Goal: Task Accomplishment & Management: Complete application form

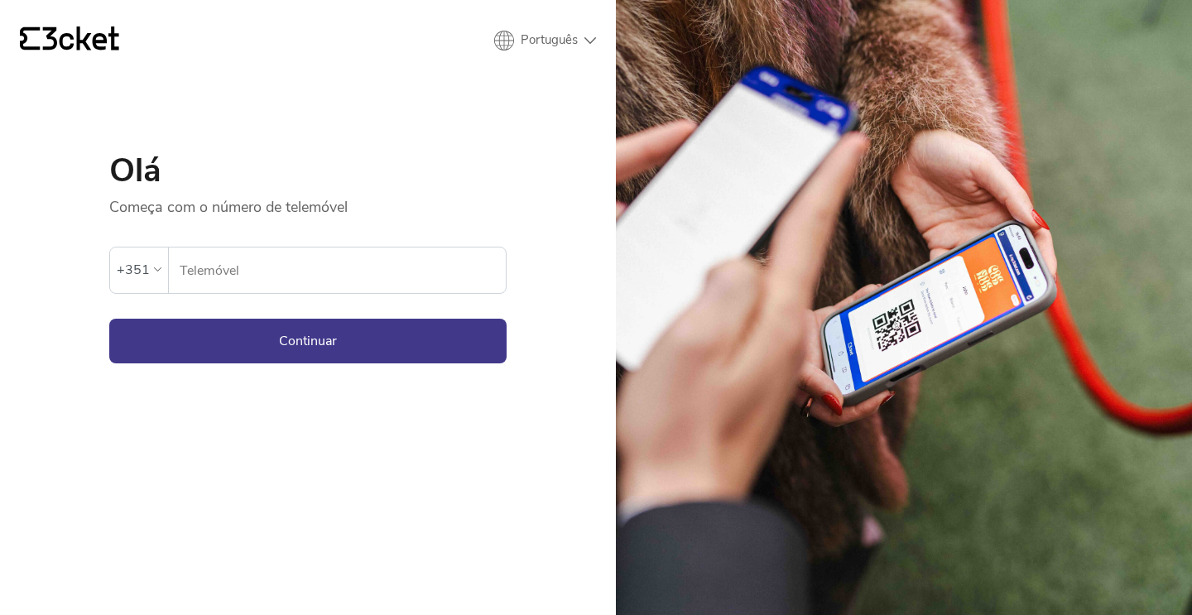
click at [128, 266] on div "+351" at bounding box center [133, 270] width 33 height 25
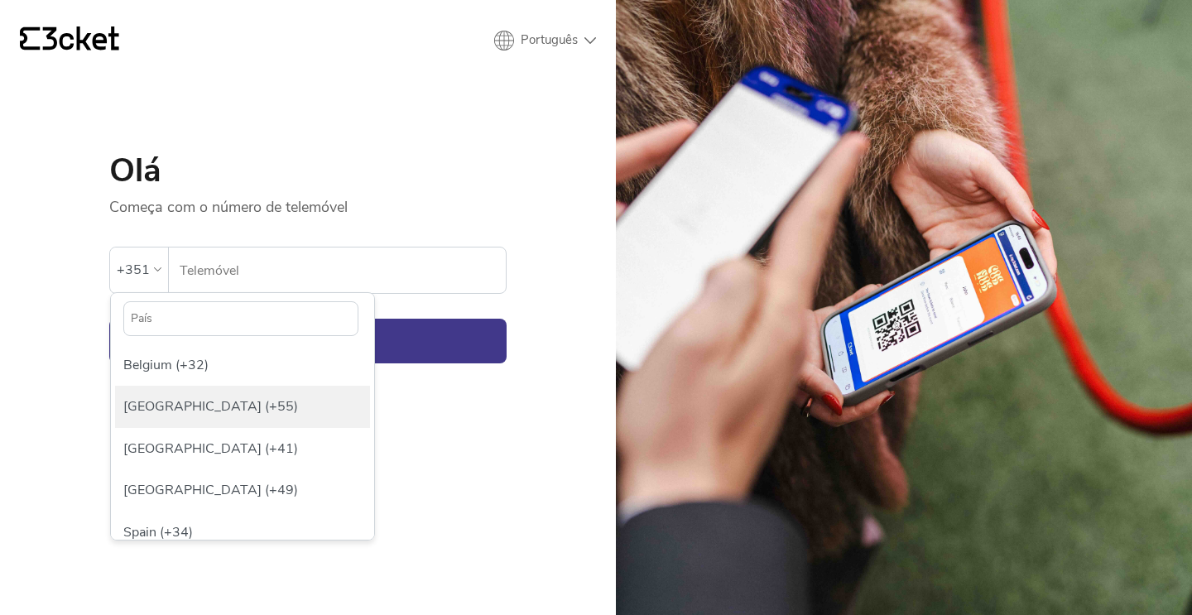
click at [149, 408] on div "Brazil (+55)" at bounding box center [242, 406] width 255 height 41
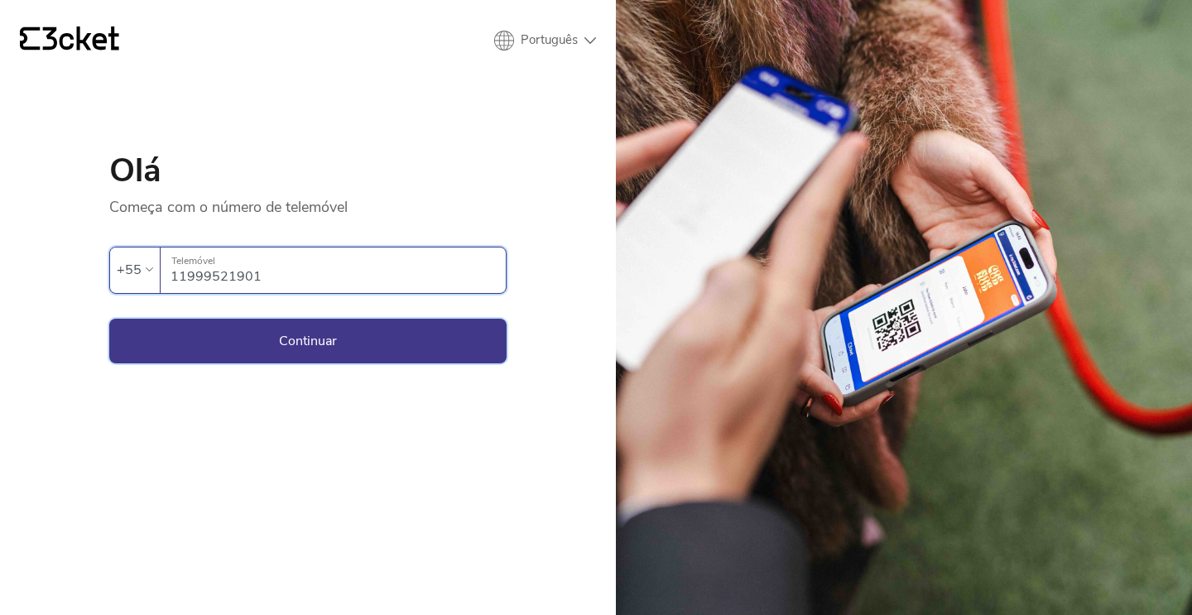
type input "11999521901"
click at [296, 342] on button "Continuar" at bounding box center [307, 341] width 397 height 45
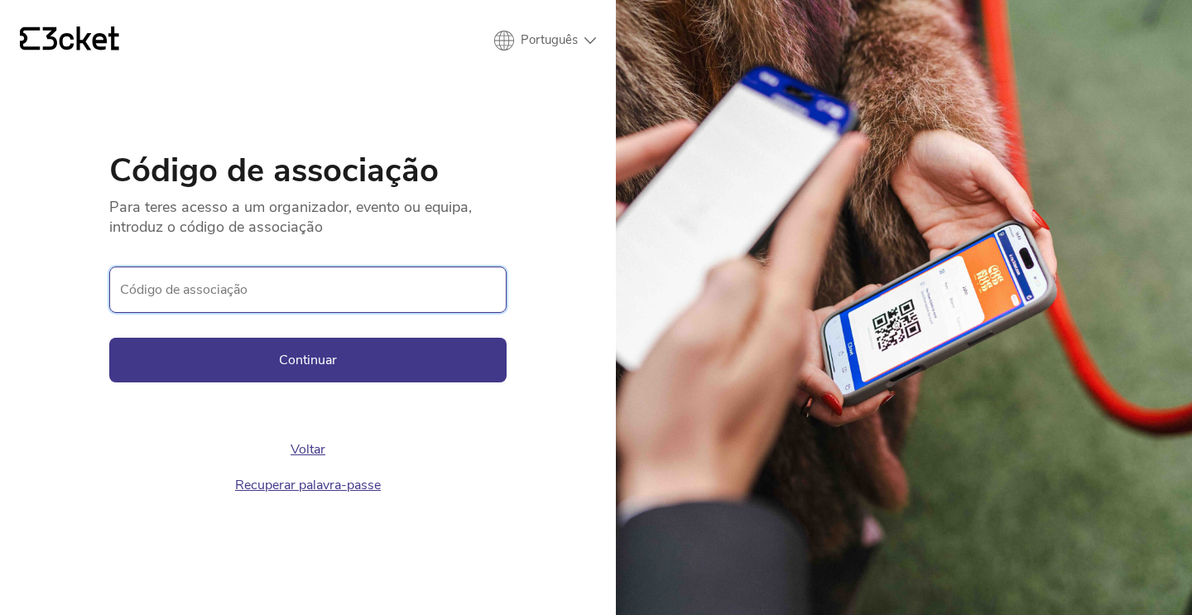
click at [284, 287] on input "Código de associação" at bounding box center [307, 290] width 397 height 46
paste input "c0090a732f4e4a9eb146b778e304ea5f"
type input "c0090a732f4e4a9eb146b778e304ea5f"
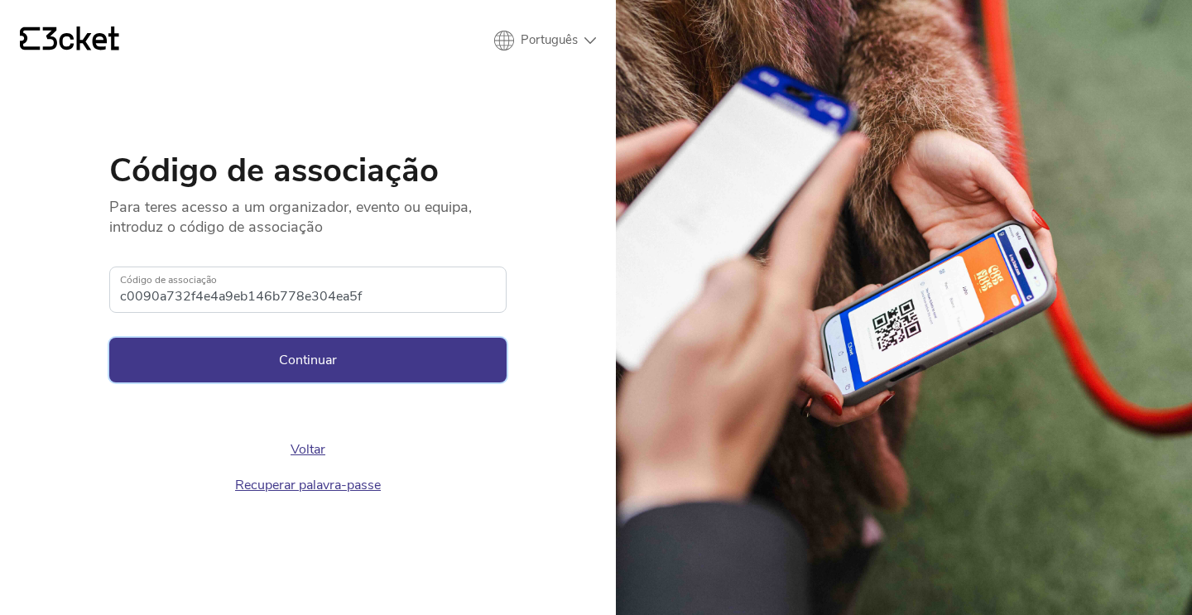
click at [284, 356] on button "Continuar" at bounding box center [307, 360] width 397 height 45
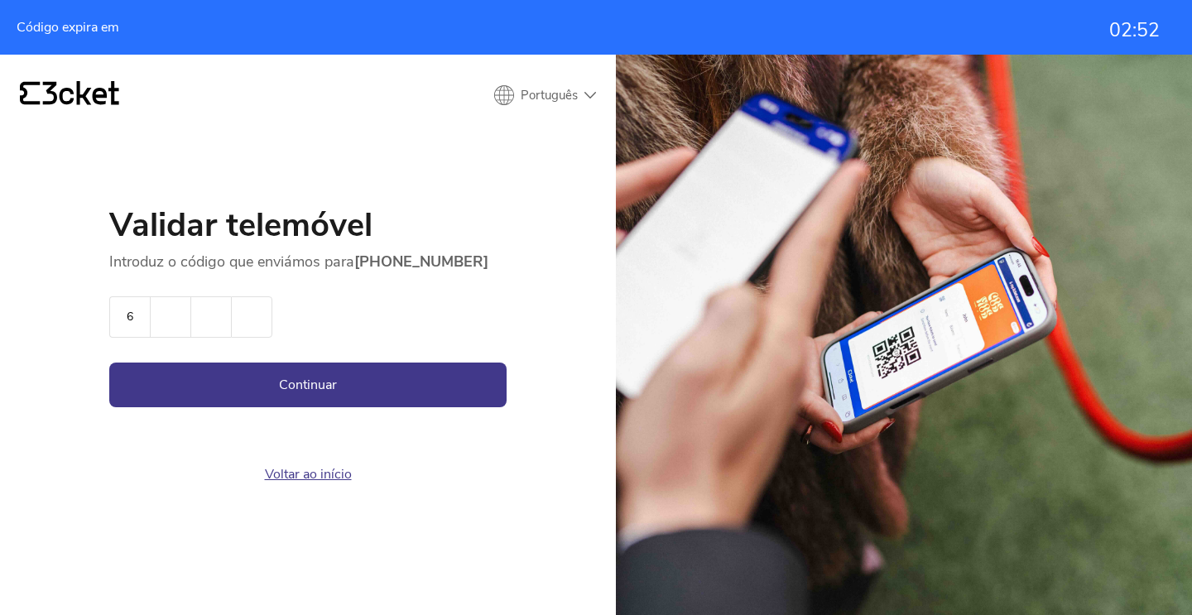
type input "6"
type input "4"
type input "3"
type input "4"
click at [356, 388] on button "Continuar" at bounding box center [307, 385] width 397 height 45
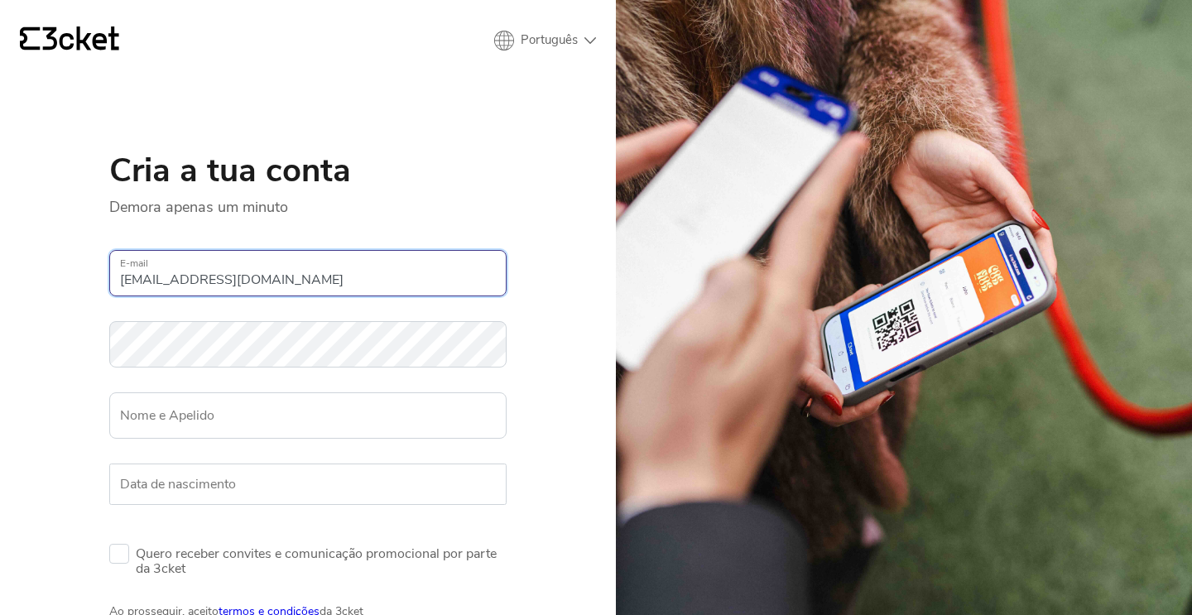
type input "thais@cafe8.com.br"
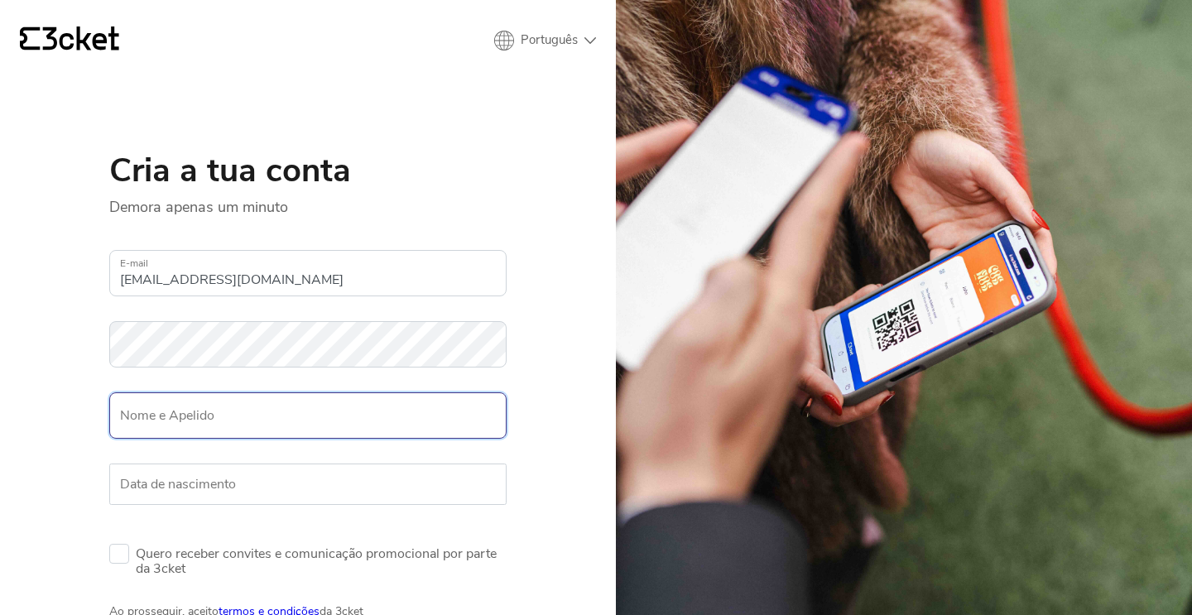
click at [142, 418] on input "Nome e Apelido" at bounding box center [307, 416] width 397 height 46
type input "Thais Pimenta"
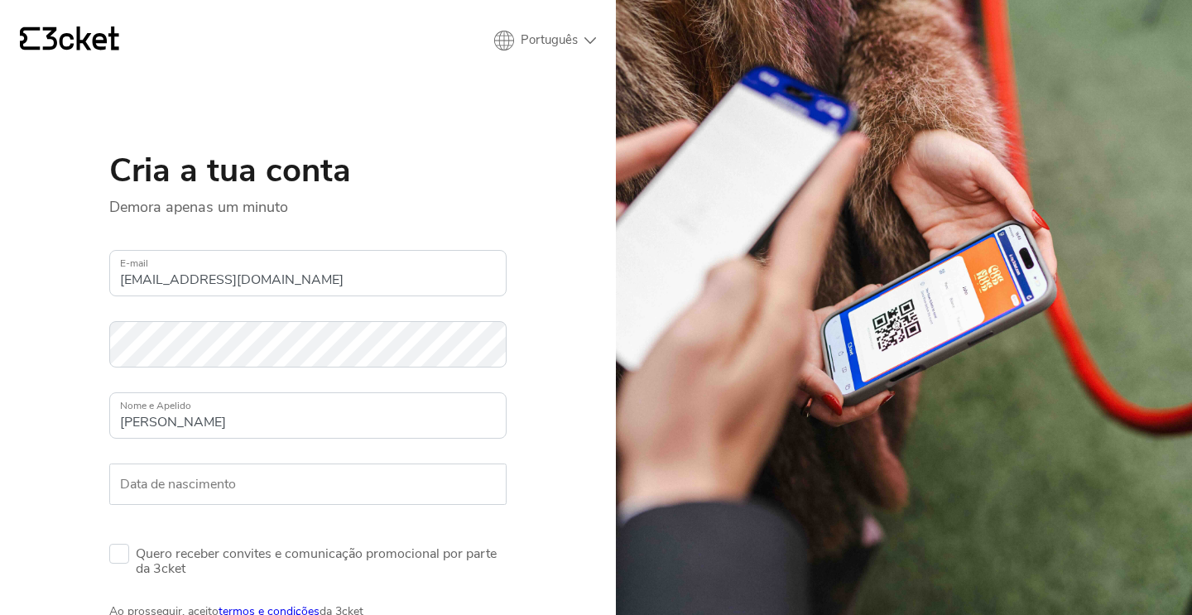
click at [132, 487] on label "Data de nascimento" at bounding box center [307, 484] width 397 height 41
click at [132, 487] on input "Data de nascimento" at bounding box center [307, 484] width 397 height 41
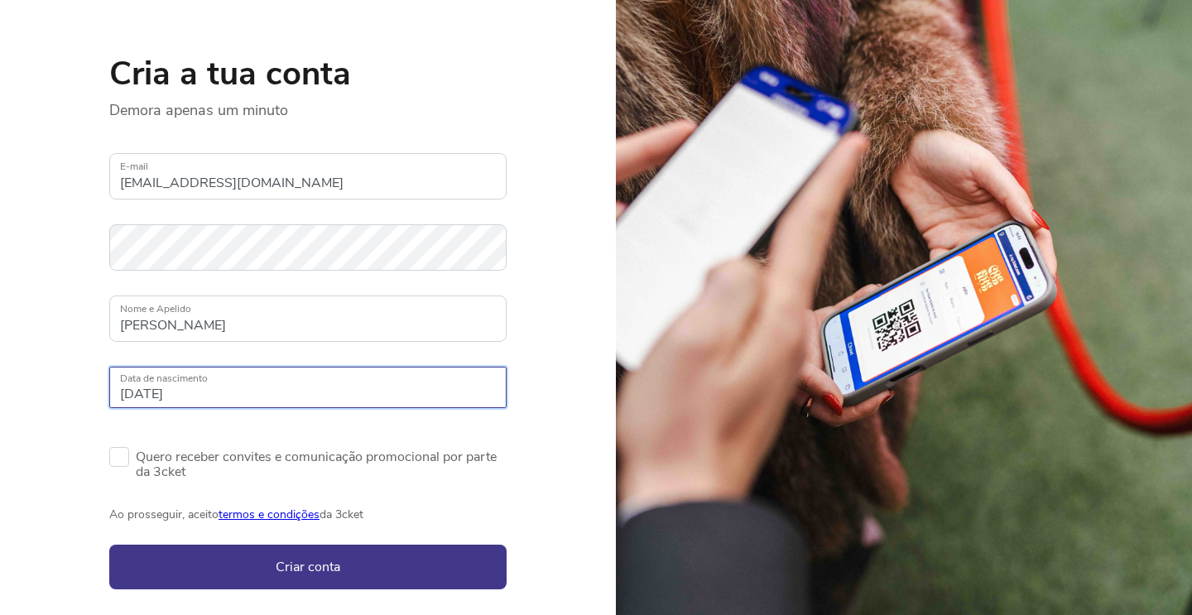
scroll to position [129, 0]
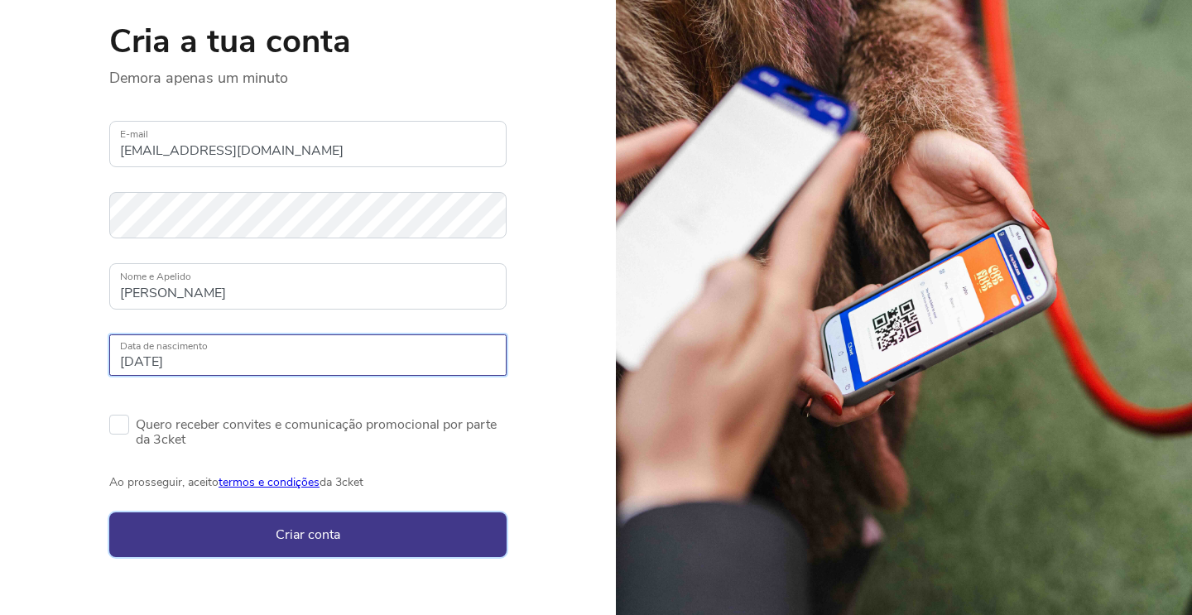
type input "08/05/1986"
click at [186, 537] on button "Criar conta" at bounding box center [307, 535] width 397 height 45
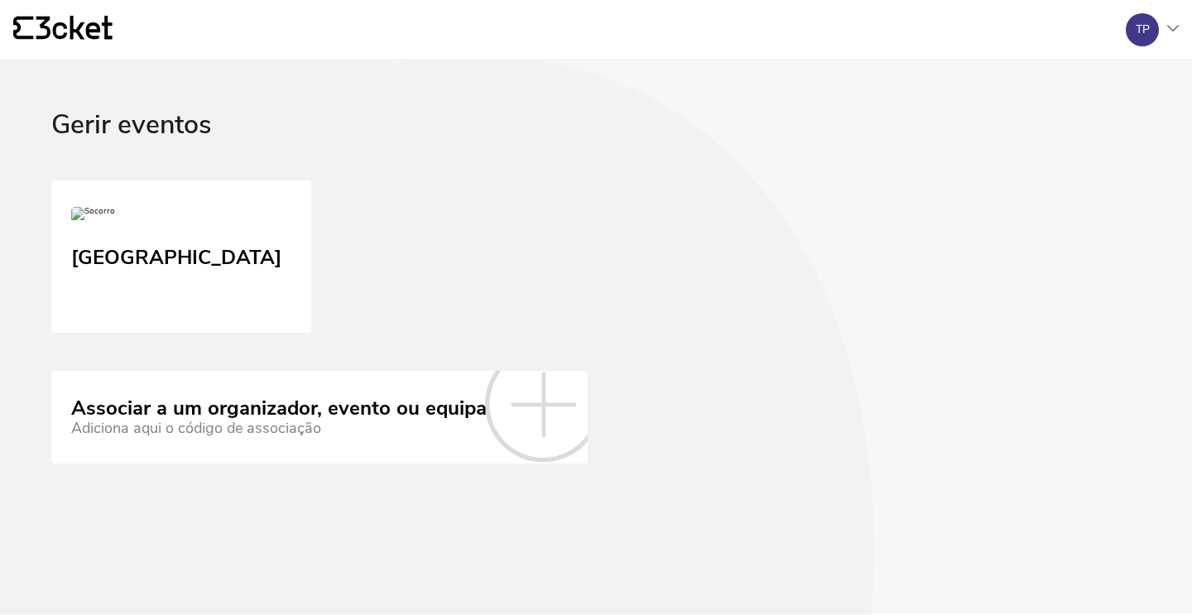
click at [534, 457] on icon at bounding box center [543, 404] width 116 height 116
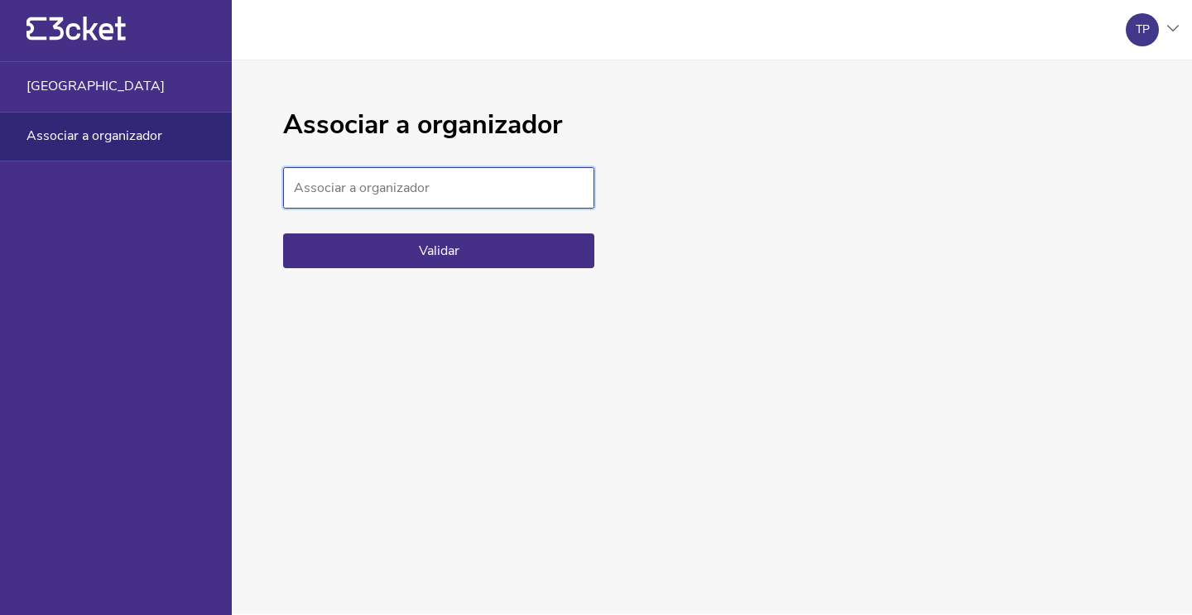
click at [352, 185] on input "Associar a organizador" at bounding box center [438, 187] width 311 height 41
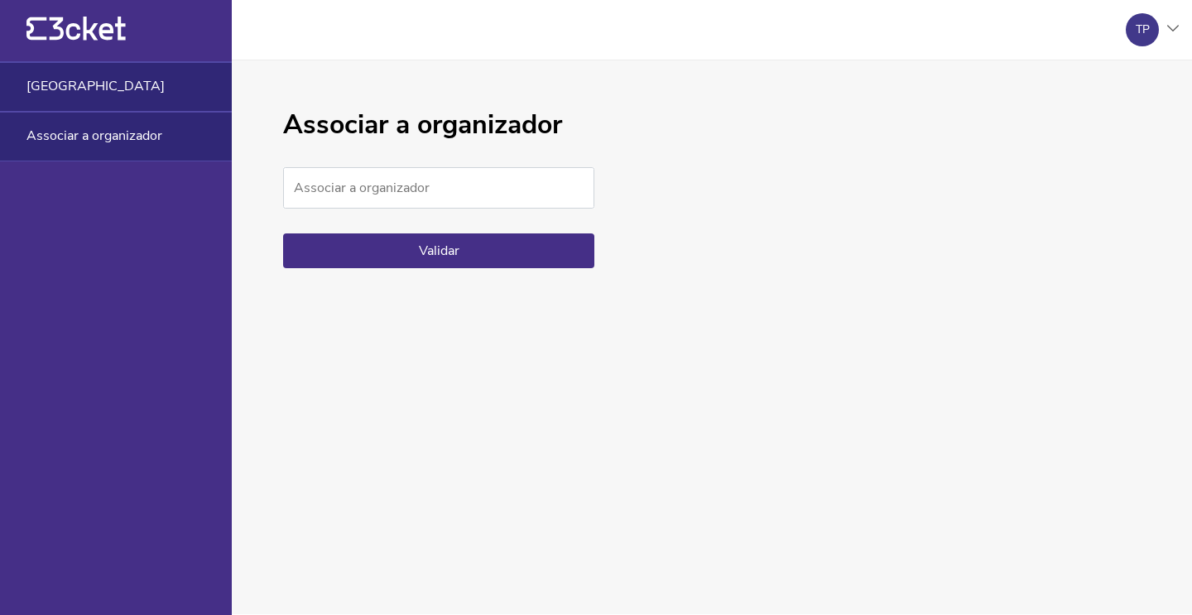
click at [113, 84] on div "[GEOGRAPHIC_DATA]" at bounding box center [116, 87] width 232 height 50
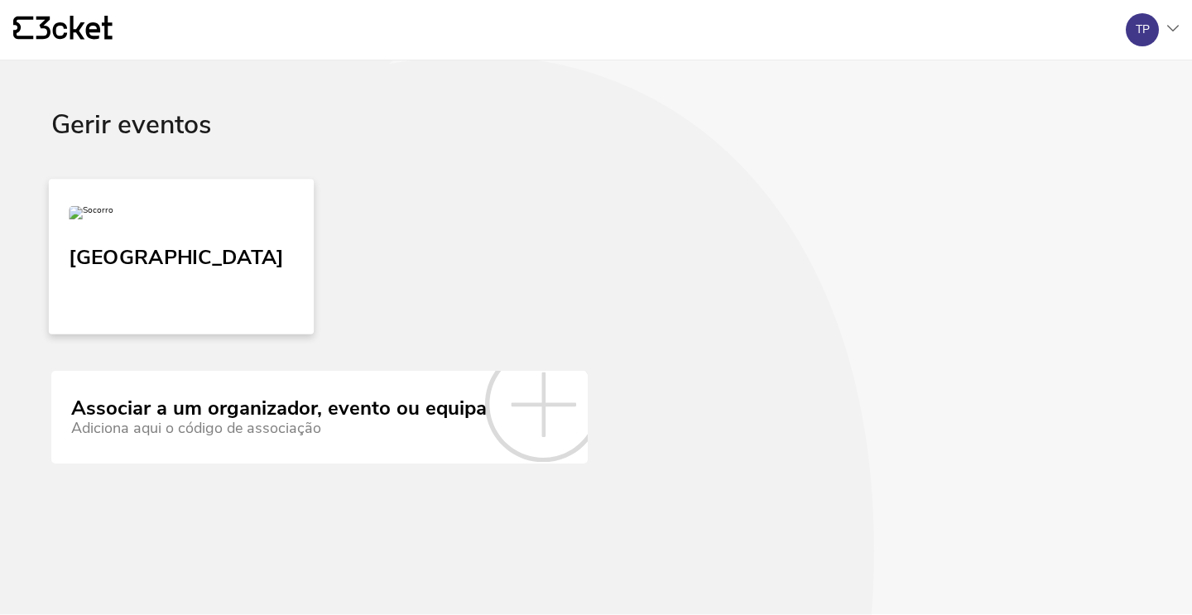
click at [113, 226] on img at bounding box center [91, 216] width 45 height 20
click at [1170, 31] on icon at bounding box center [1174, 28] width 12 height 7
click at [1076, 126] on div "Gerir eventos" at bounding box center [1099, 120] width 148 height 40
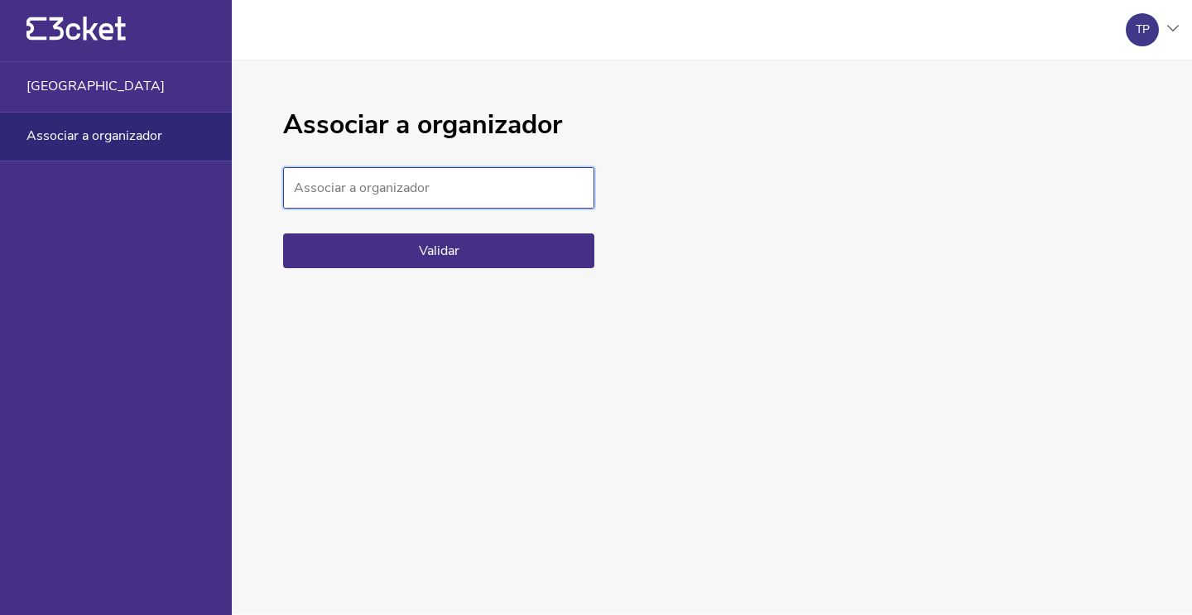
click at [430, 187] on input "Associar a organizador" at bounding box center [438, 187] width 311 height 41
type input "[GEOGRAPHIC_DATA]"
click at [446, 251] on button "Validar" at bounding box center [438, 251] width 311 height 35
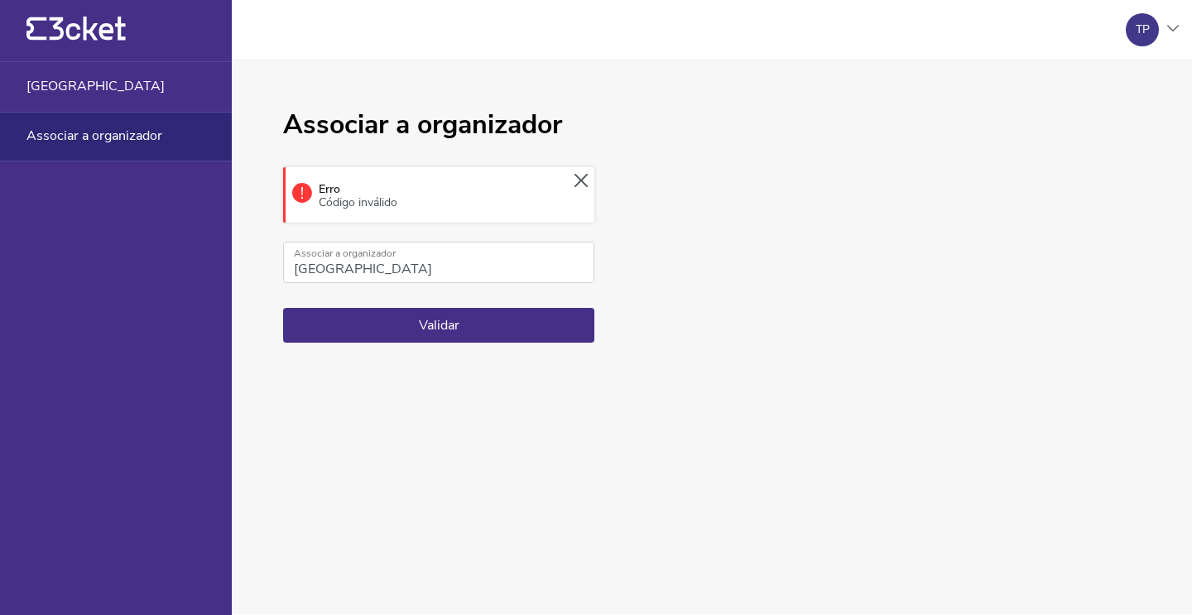
click at [583, 178] on icon at bounding box center [581, 180] width 13 height 13
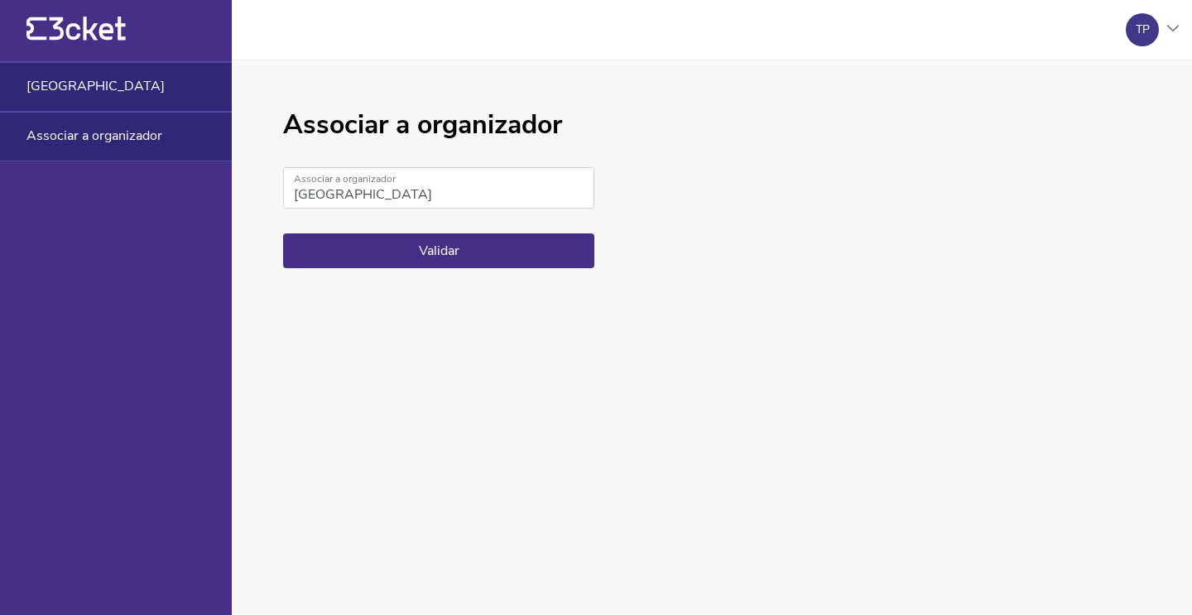
click at [125, 97] on div "[GEOGRAPHIC_DATA]" at bounding box center [116, 87] width 232 height 50
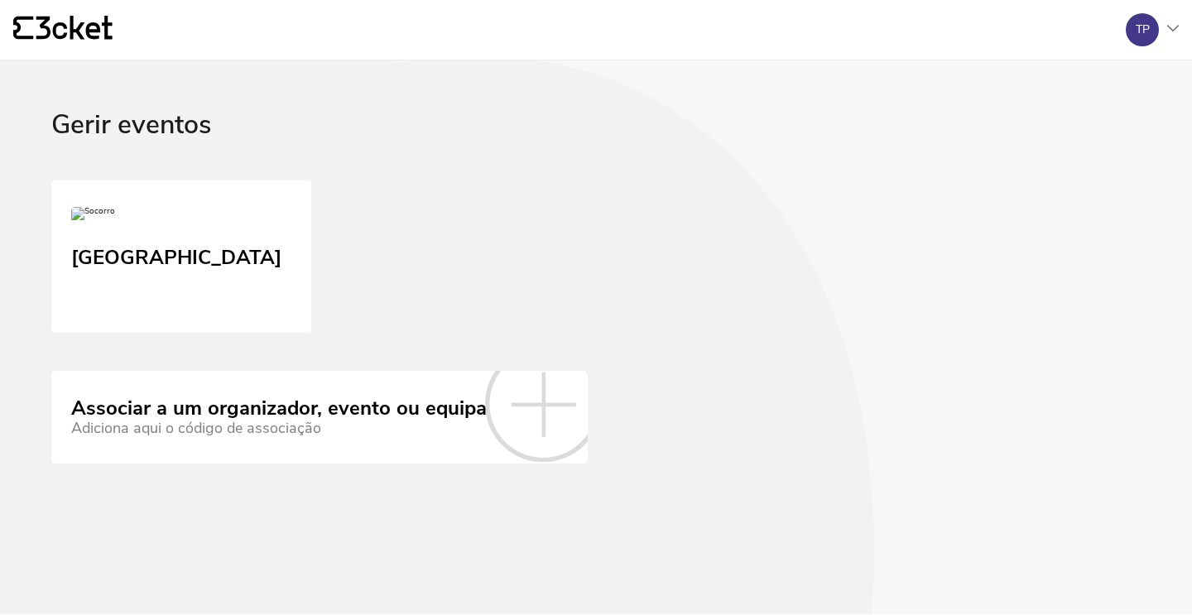
click at [1167, 34] on div "TP" at bounding box center [1146, 29] width 66 height 33
